Goal: Check status

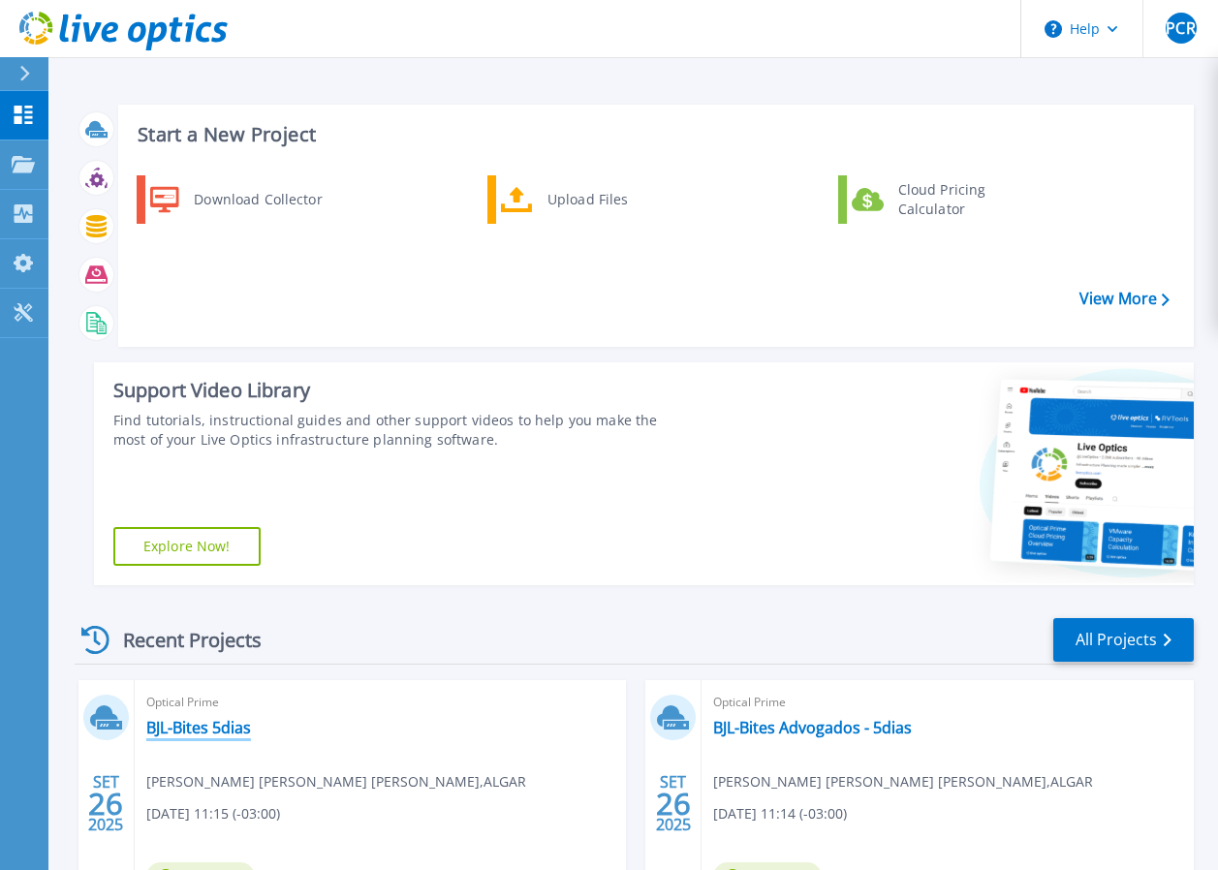
click at [200, 734] on link "BJL-Bites 5dias" at bounding box center [198, 727] width 105 height 19
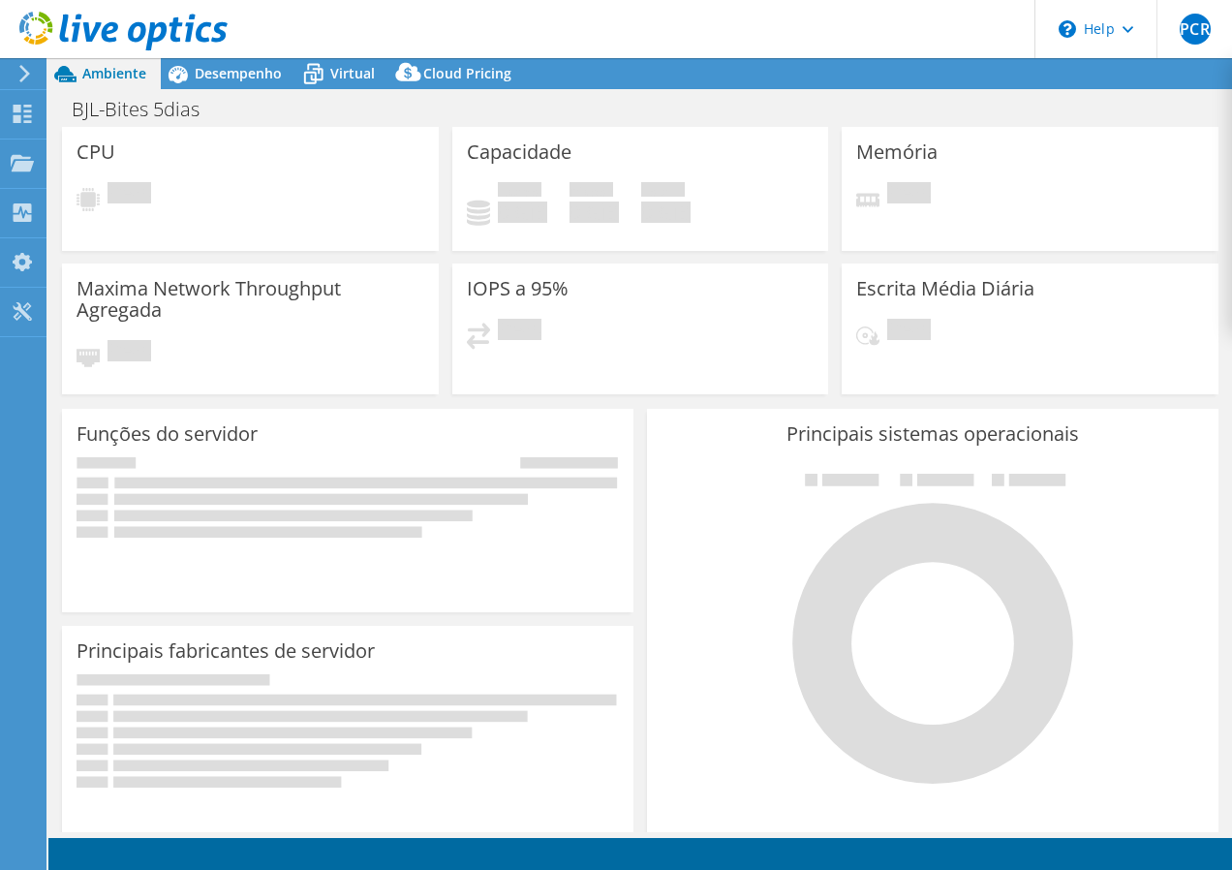
select select "USD"
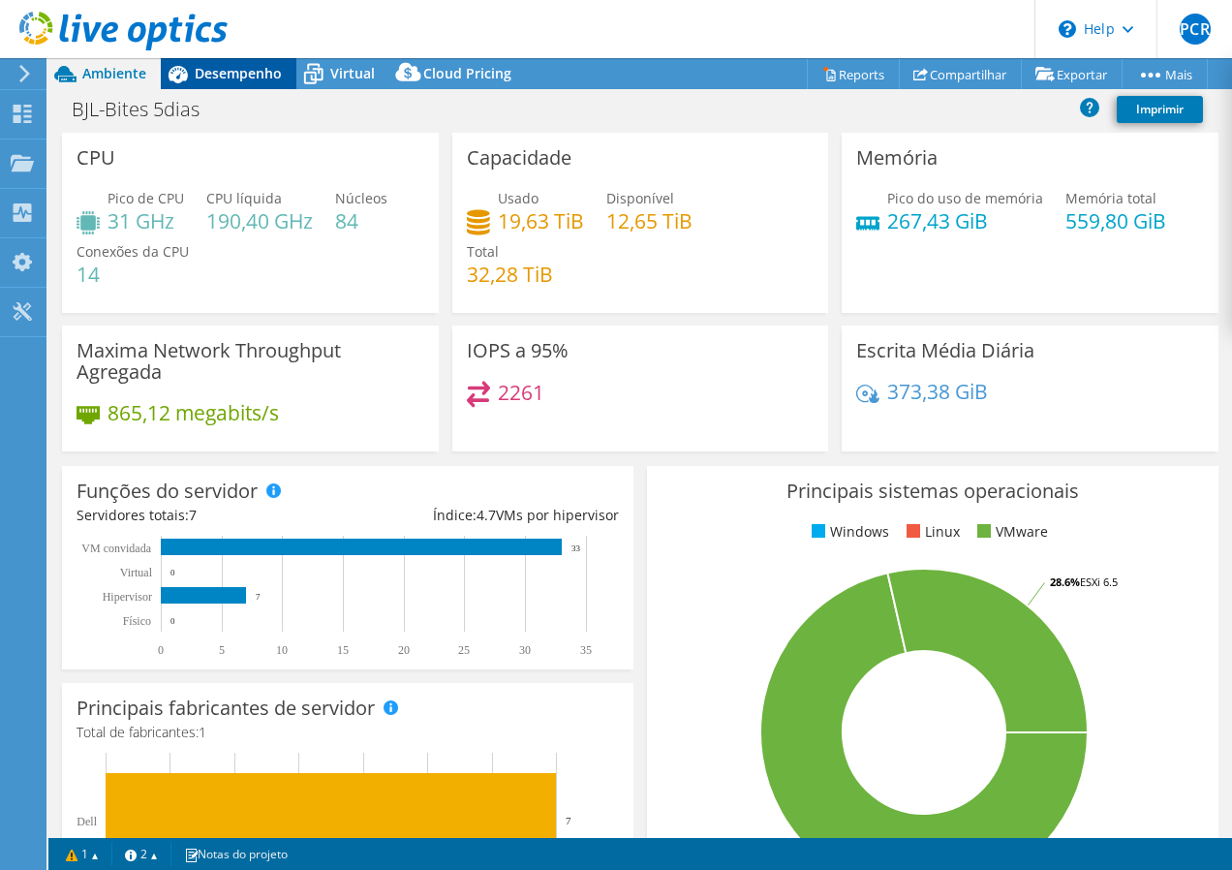
click at [257, 65] on span "Desempenho" at bounding box center [238, 73] width 87 height 18
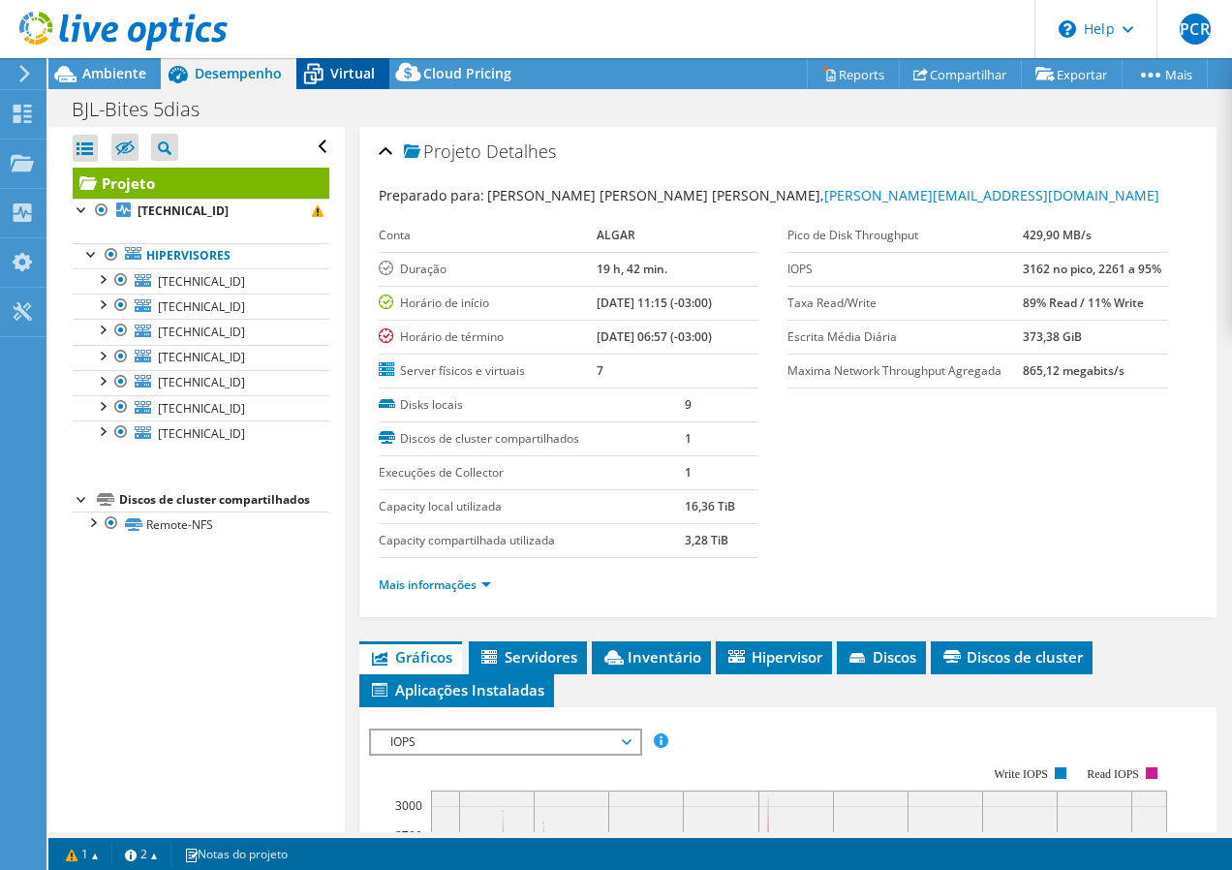
click at [367, 78] on span "Virtual" at bounding box center [352, 73] width 45 height 18
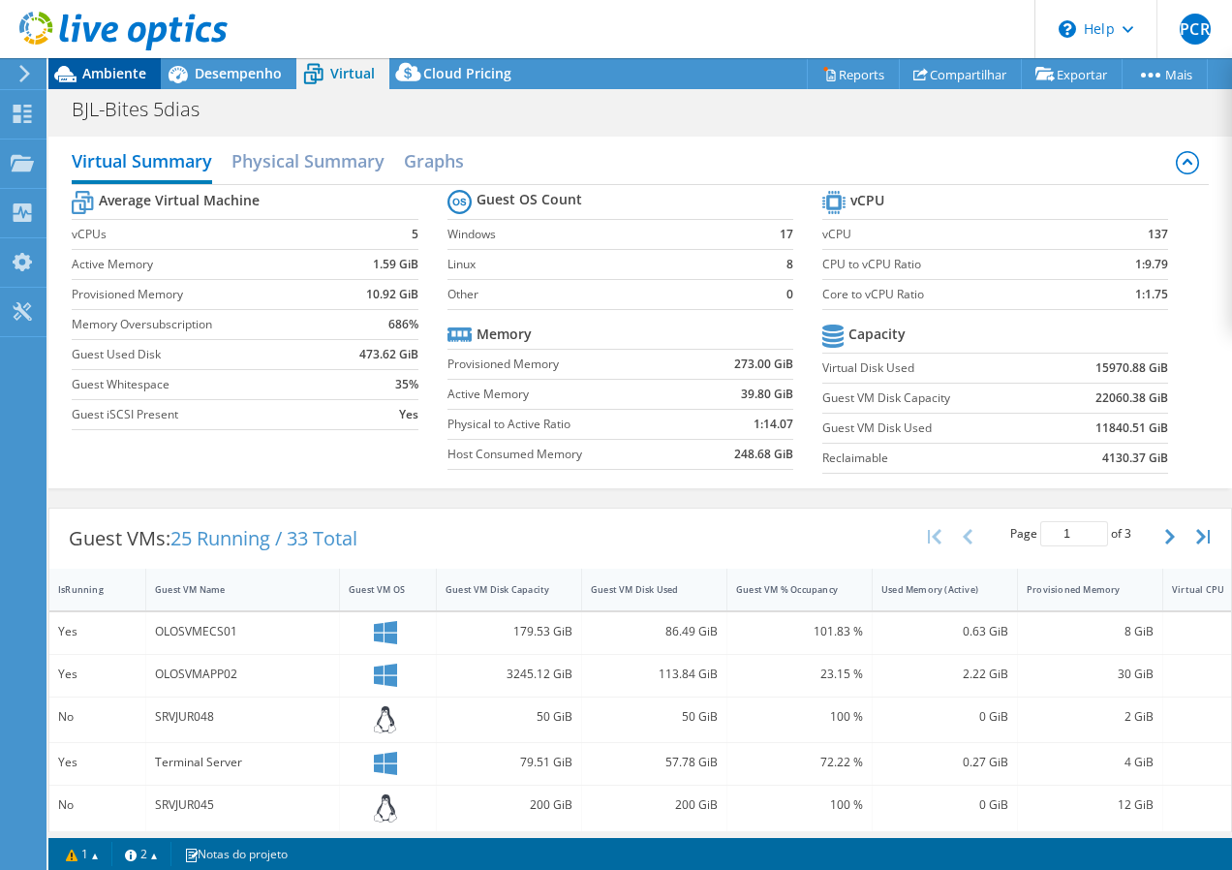
click at [90, 66] on span "Ambiente" at bounding box center [114, 73] width 64 height 18
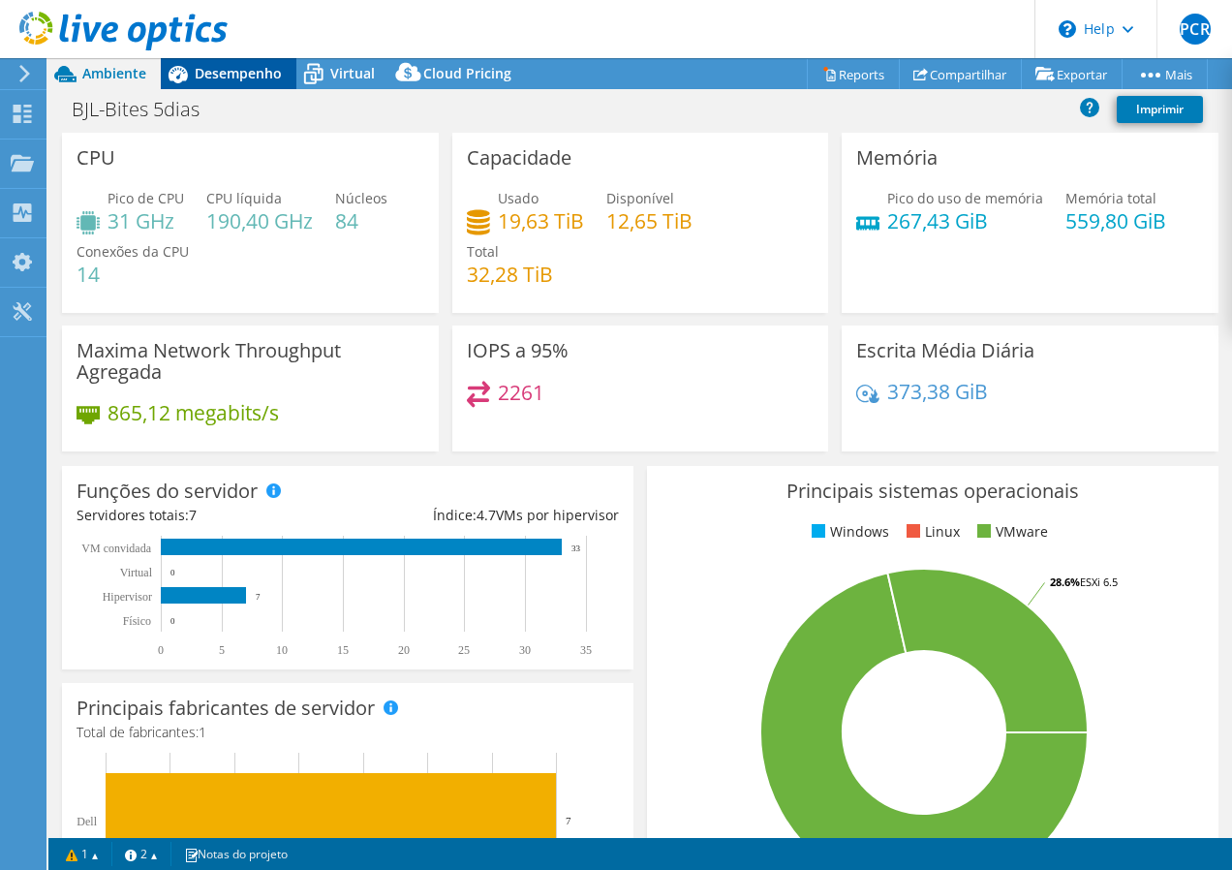
click at [263, 76] on span "Desempenho" at bounding box center [238, 73] width 87 height 18
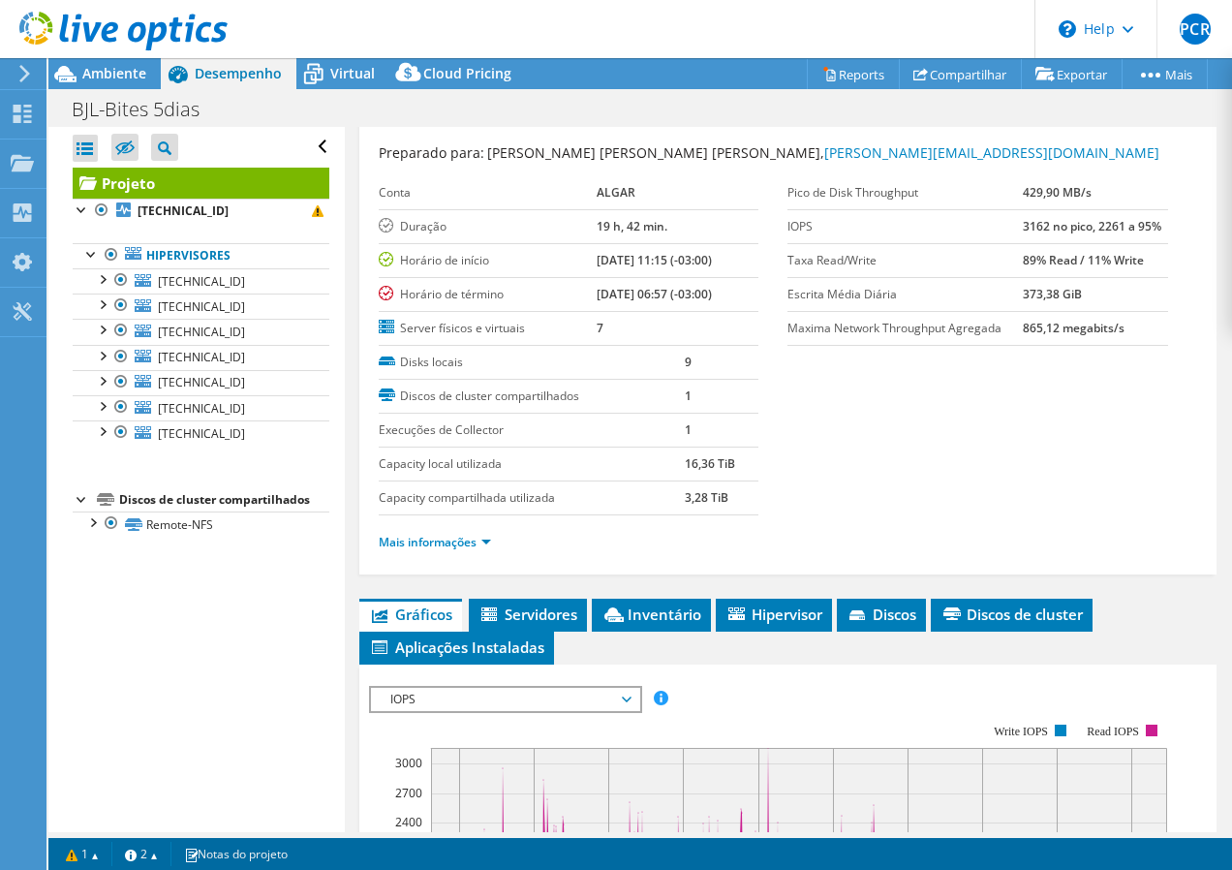
scroll to position [151, 0]
